Goal: Find specific page/section: Find specific page/section

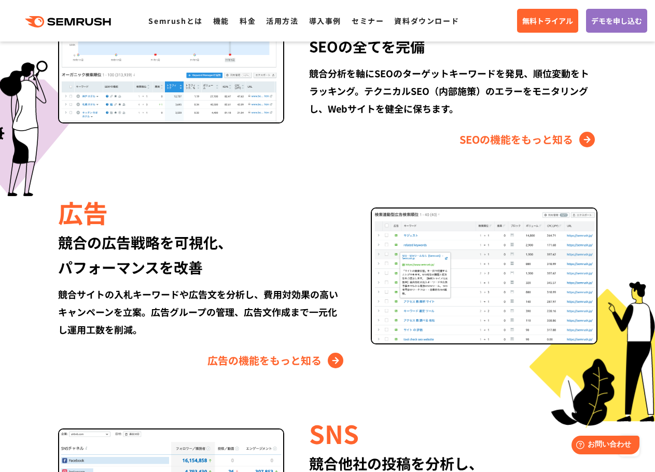
scroll to position [1038, 0]
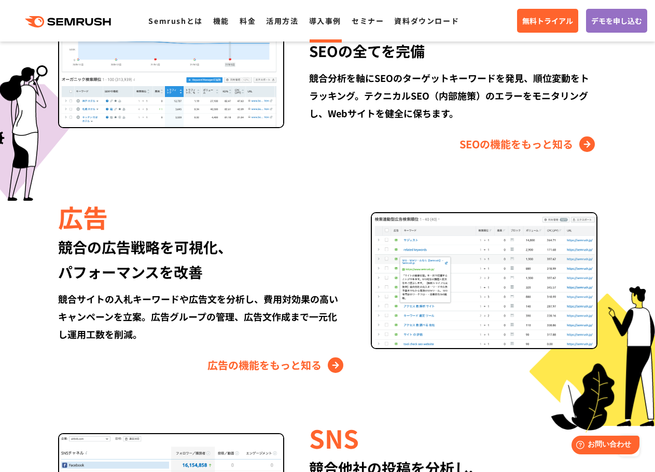
click at [313, 22] on link "導入事例" at bounding box center [325, 21] width 32 height 10
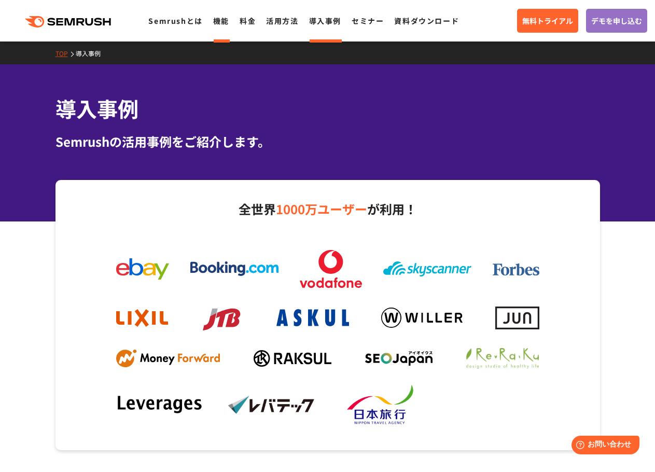
click at [221, 23] on link "機能" at bounding box center [221, 21] width 16 height 10
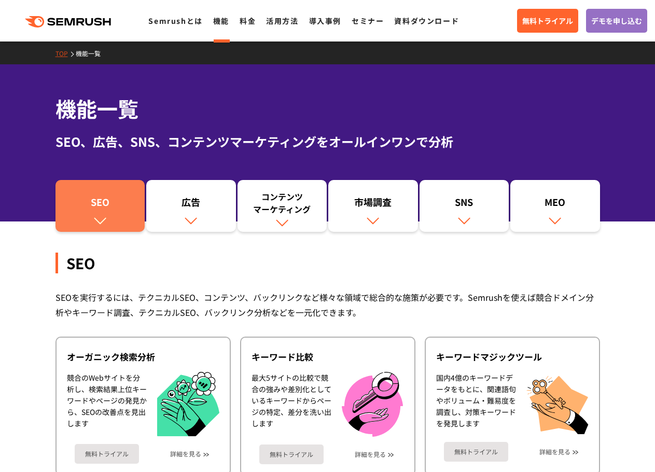
click at [106, 200] on div "SEO" at bounding box center [100, 205] width 79 height 18
